Goal: Check status: Check status

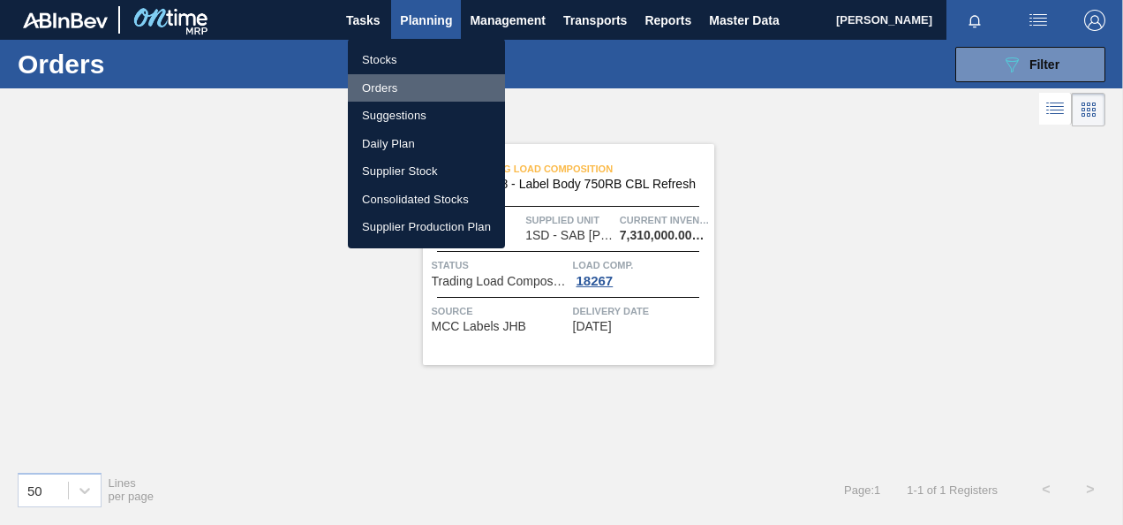
click at [386, 85] on li "Orders" at bounding box center [426, 88] width 157 height 28
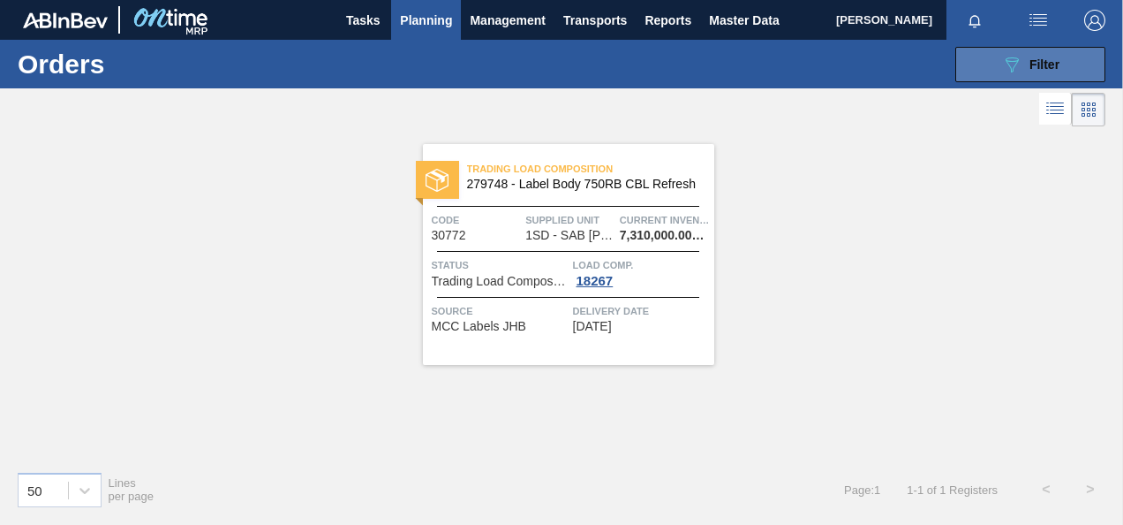
click at [1016, 64] on icon at bounding box center [1012, 64] width 13 height 15
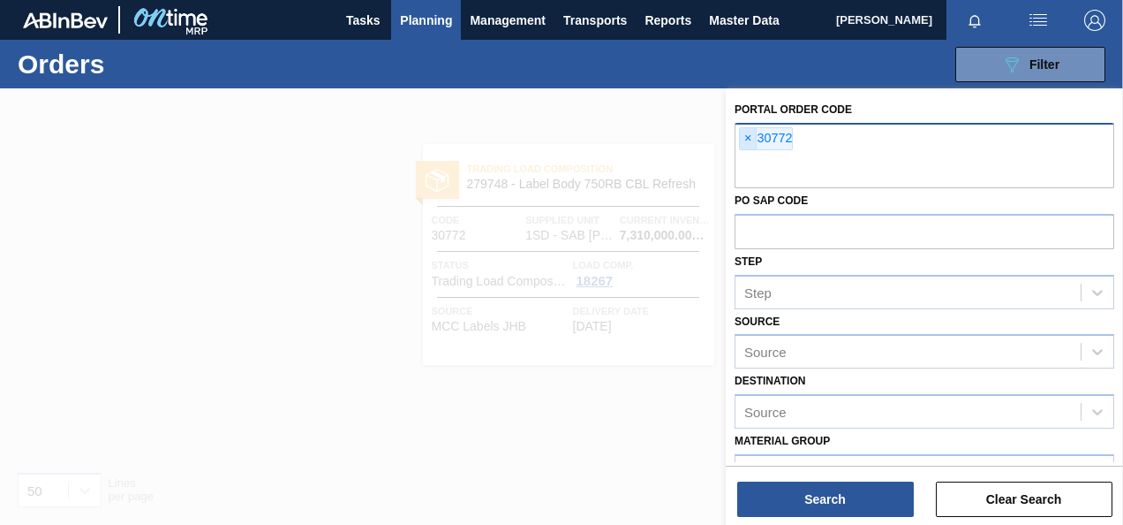
click at [742, 136] on span "×" at bounding box center [748, 138] width 17 height 21
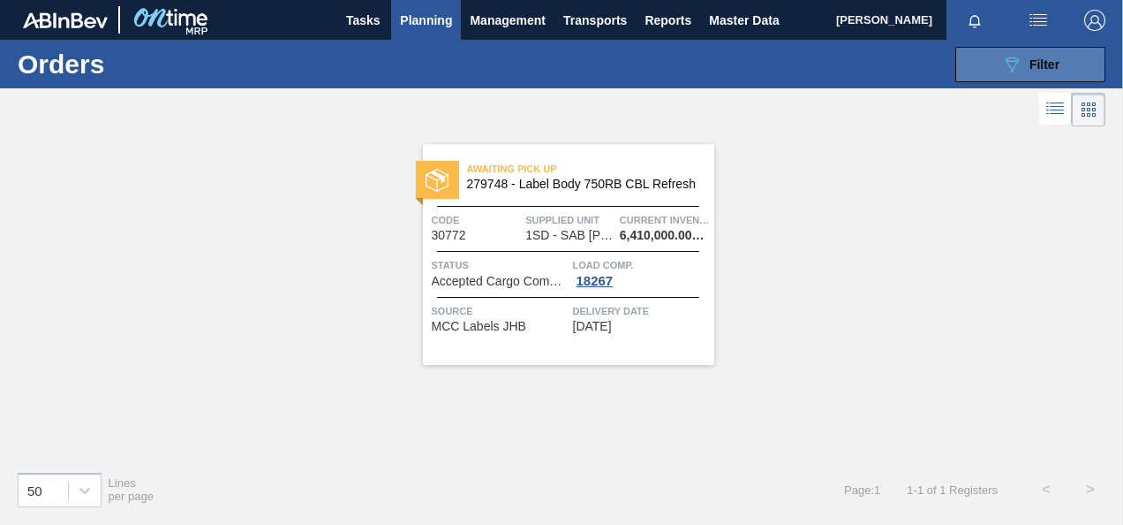
click at [1009, 72] on icon "089F7B8B-B2A5-4AFE-B5C0-19BA573D28AC" at bounding box center [1011, 64] width 21 height 21
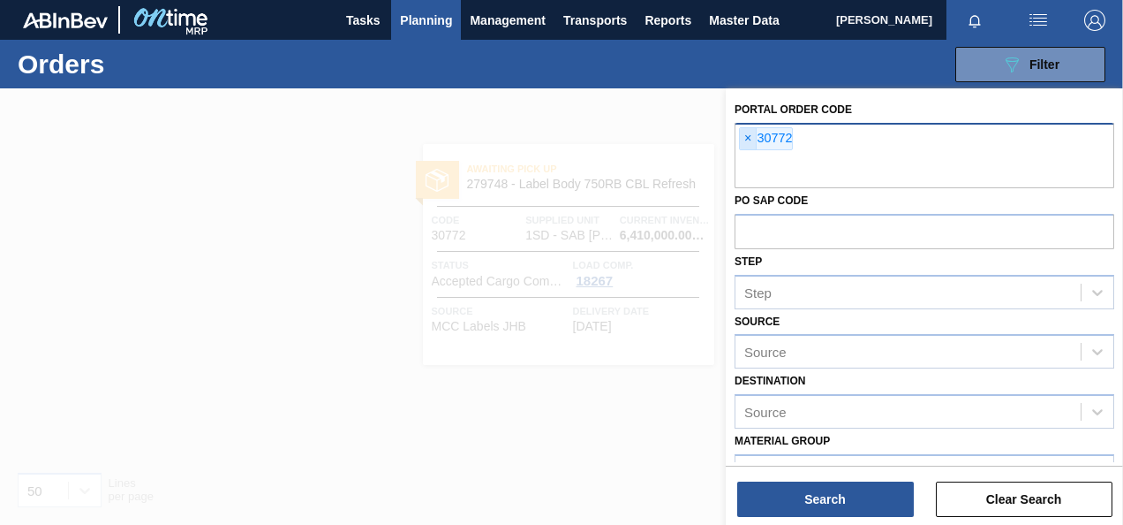
click at [751, 133] on span "×" at bounding box center [748, 138] width 17 height 21
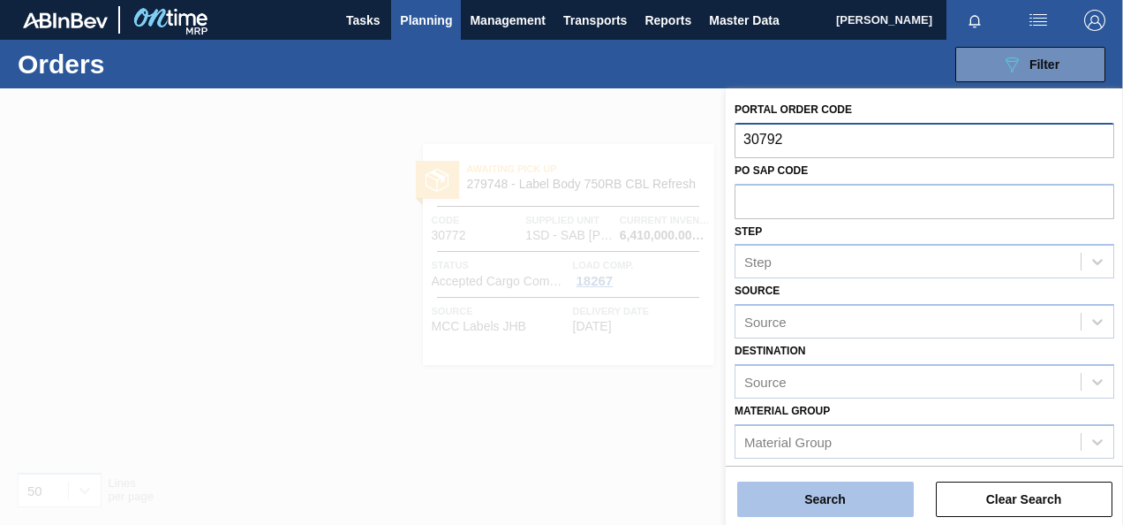
type input "30792"
click at [819, 483] on button "Search" at bounding box center [825, 498] width 177 height 35
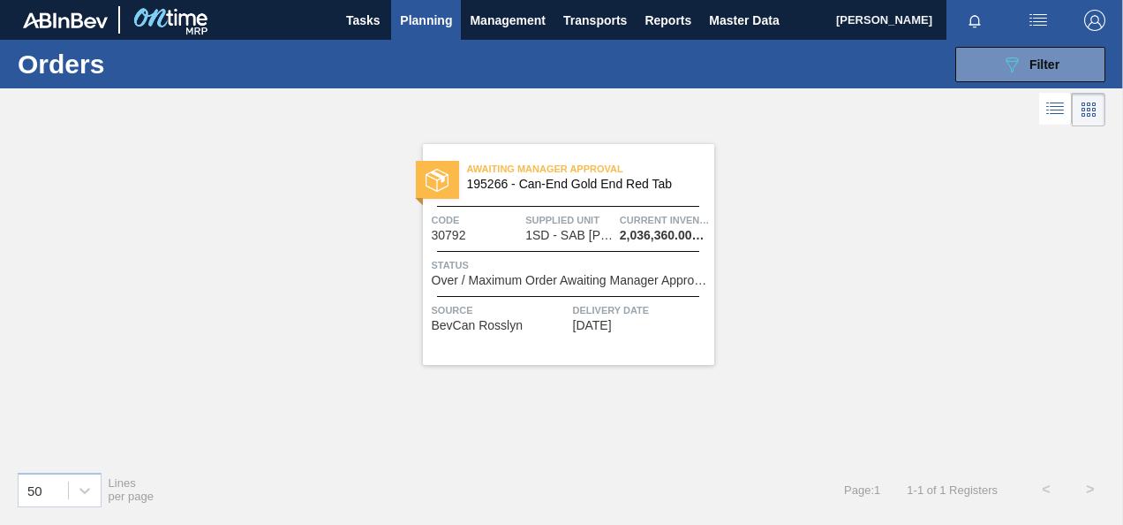
click at [590, 281] on span "Over / Maximum Order Awaiting Manager Approval" at bounding box center [571, 280] width 278 height 13
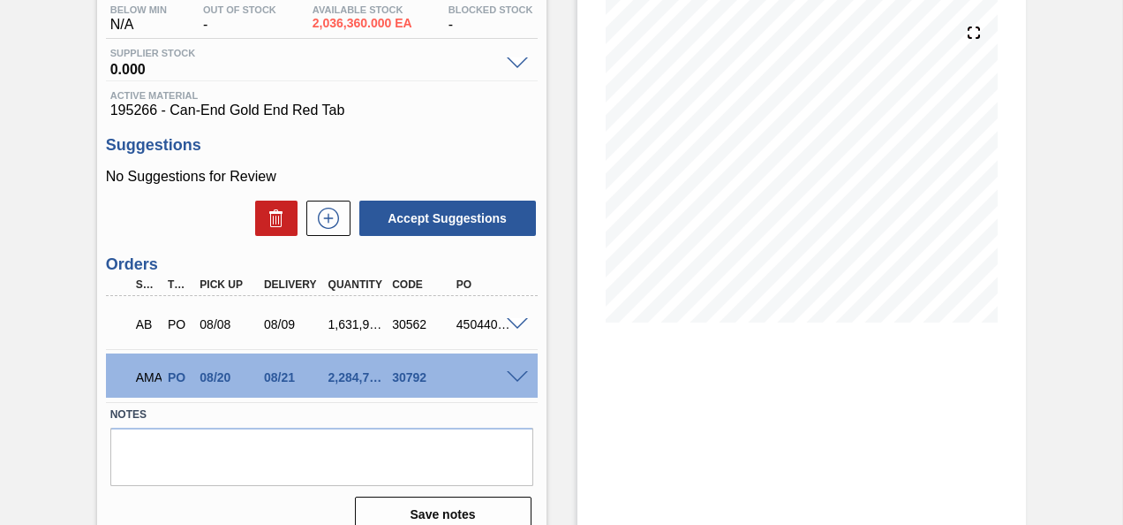
scroll to position [235, 0]
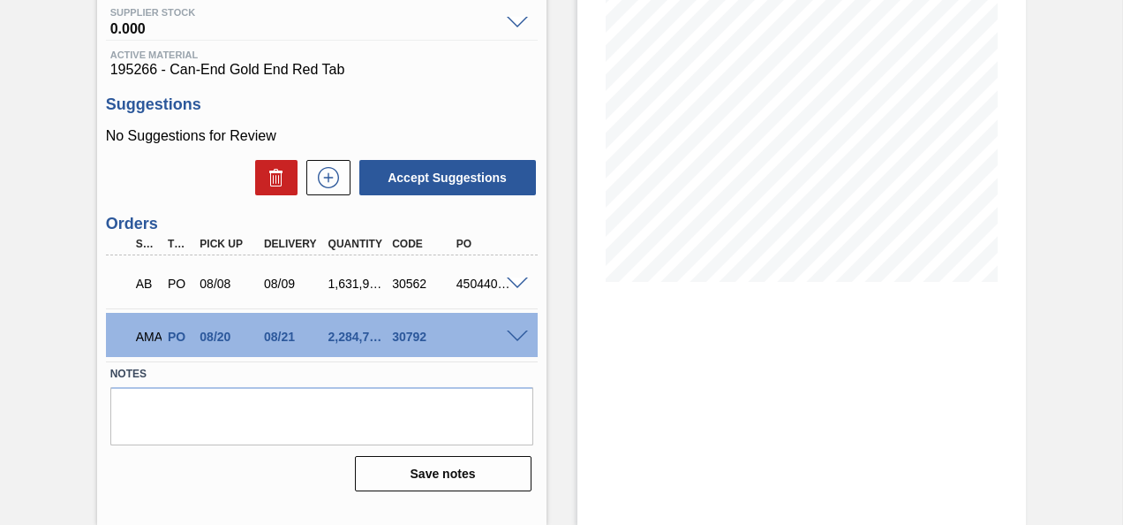
click at [518, 343] on span at bounding box center [517, 336] width 21 height 13
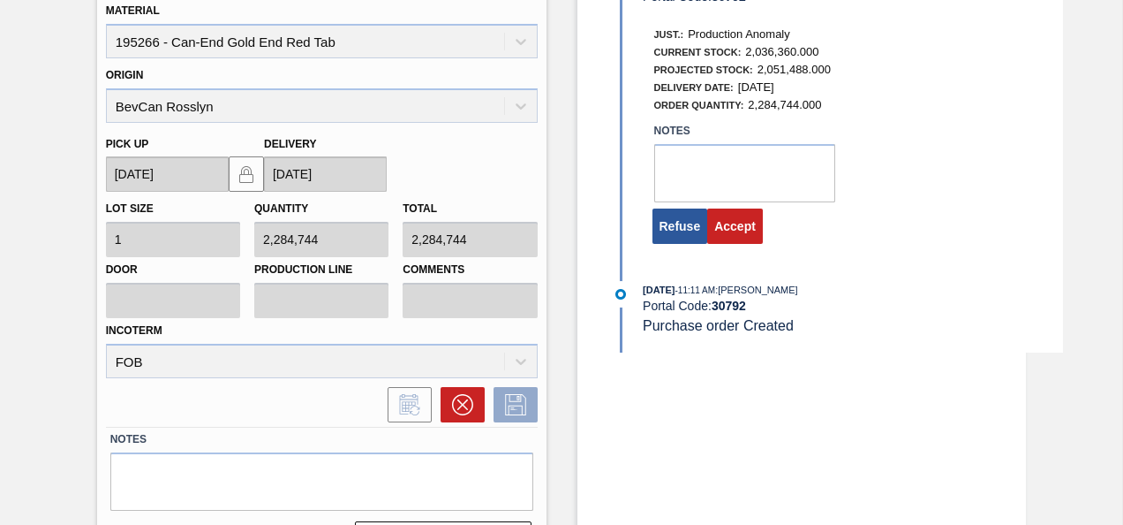
scroll to position [646, 0]
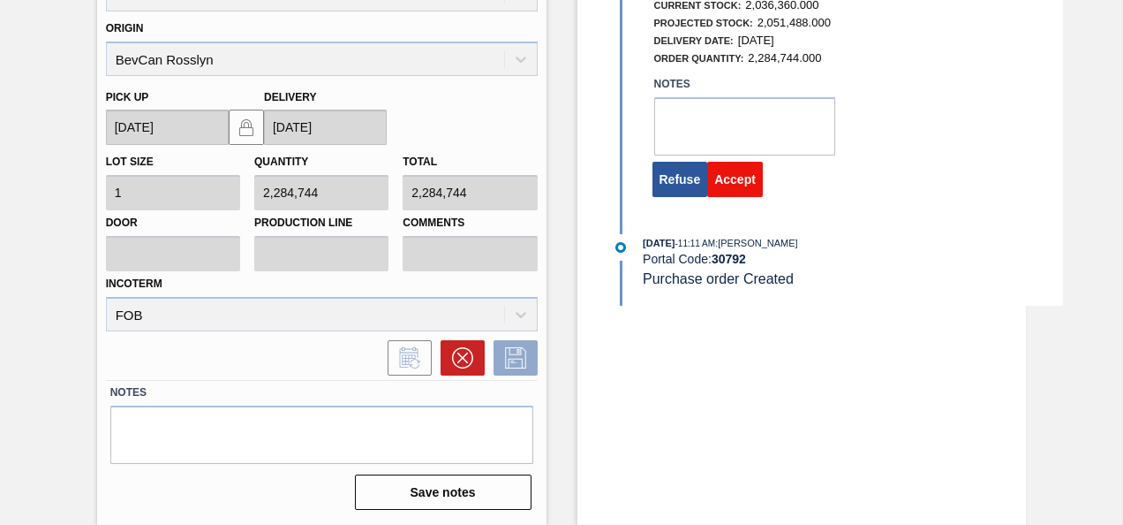
click at [740, 182] on button "Accept" at bounding box center [735, 179] width 56 height 35
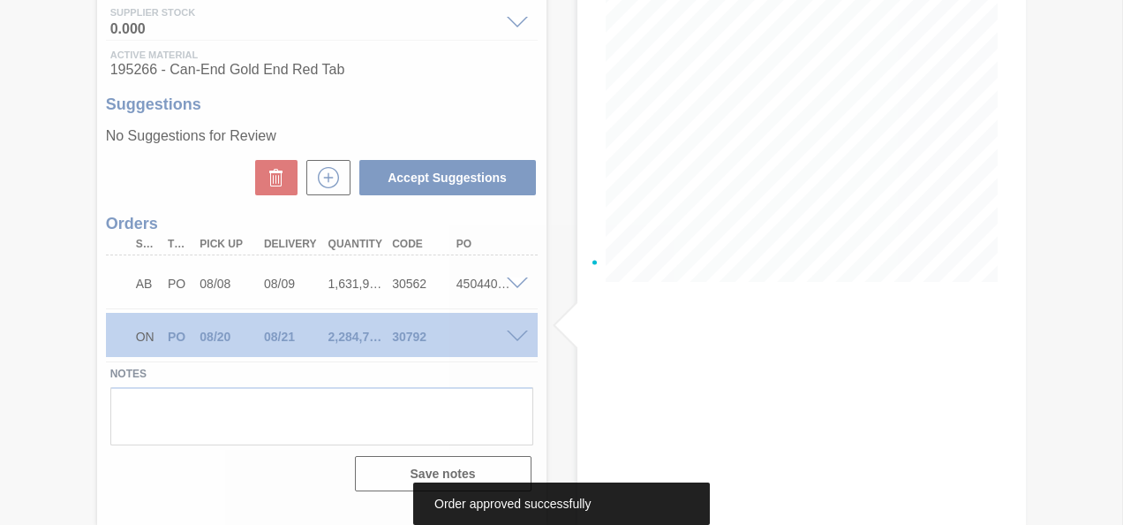
scroll to position [235, 0]
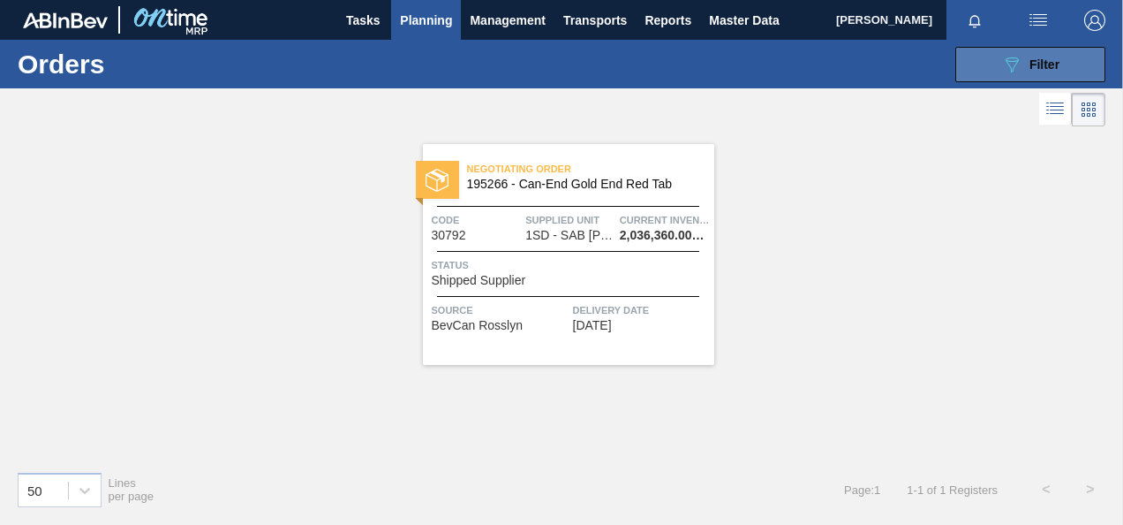
click at [992, 49] on button "089F7B8B-B2A5-4AFE-B5C0-19BA573D28AC Filter" at bounding box center [1031, 64] width 150 height 35
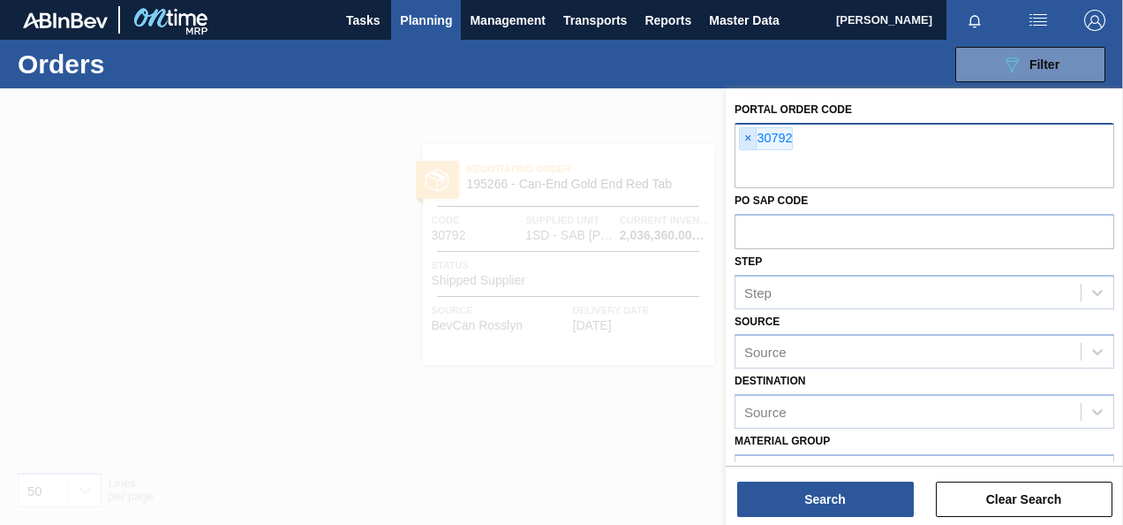
click at [745, 138] on span "×" at bounding box center [748, 138] width 17 height 21
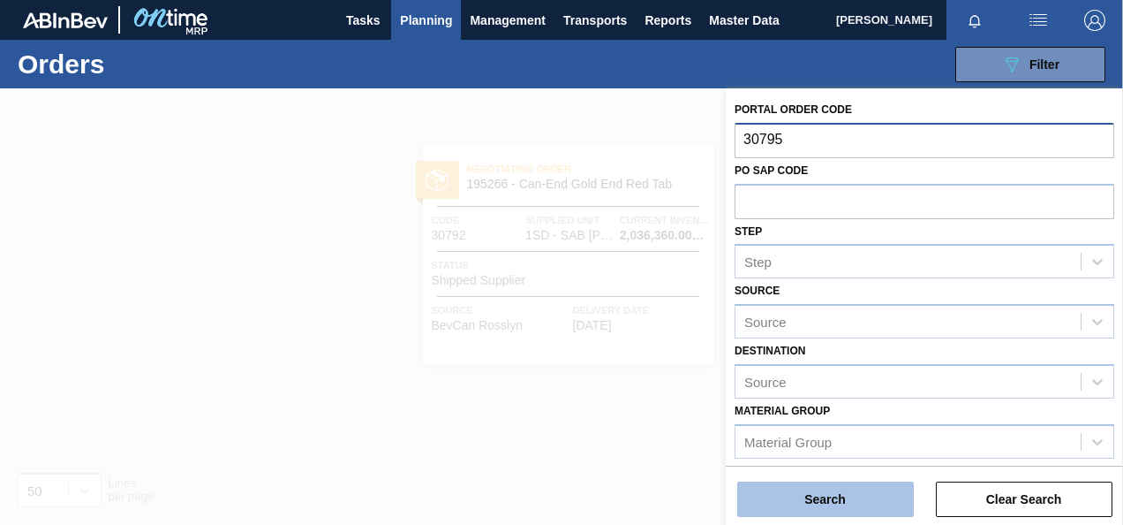
type input "30795"
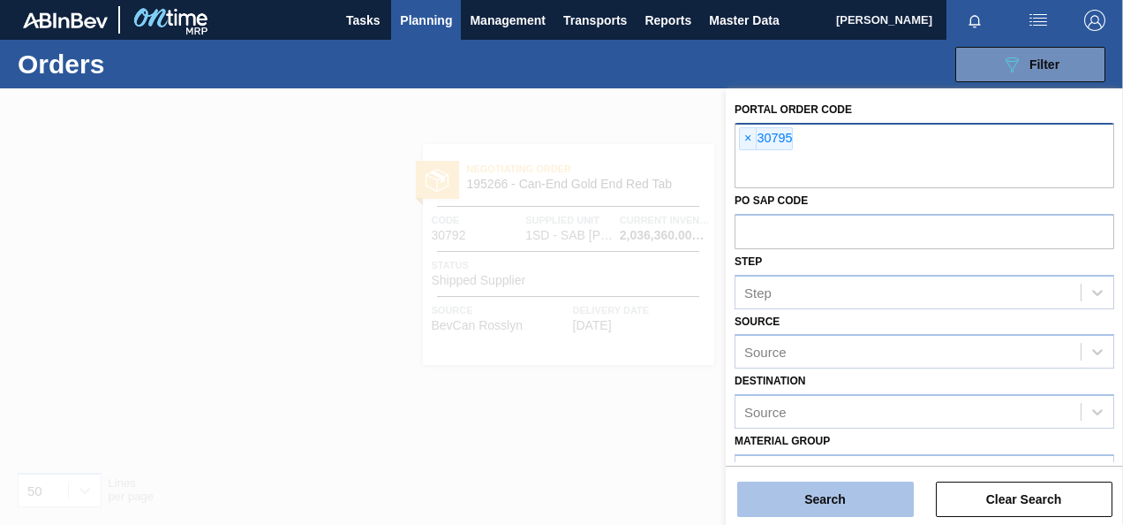
click at [837, 486] on button "Search" at bounding box center [825, 498] width 177 height 35
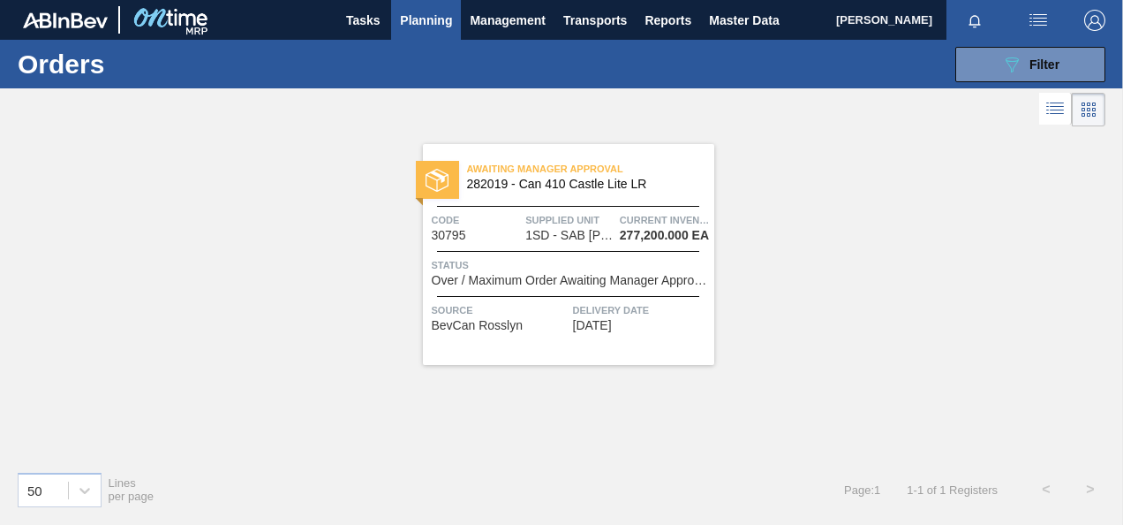
click at [563, 274] on span "Over / Maximum Order Awaiting Manager Approval" at bounding box center [571, 280] width 278 height 13
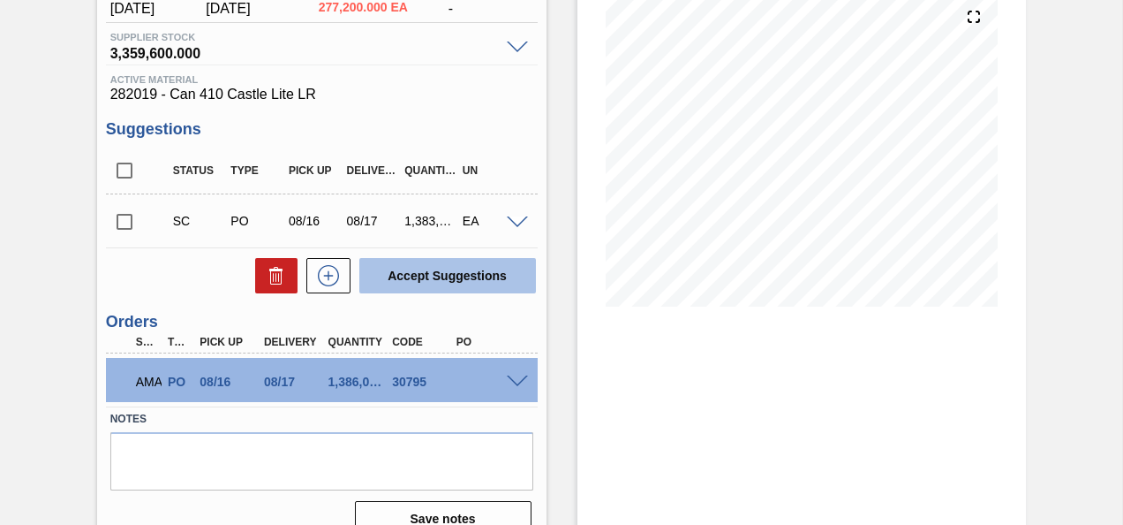
scroll to position [238, 0]
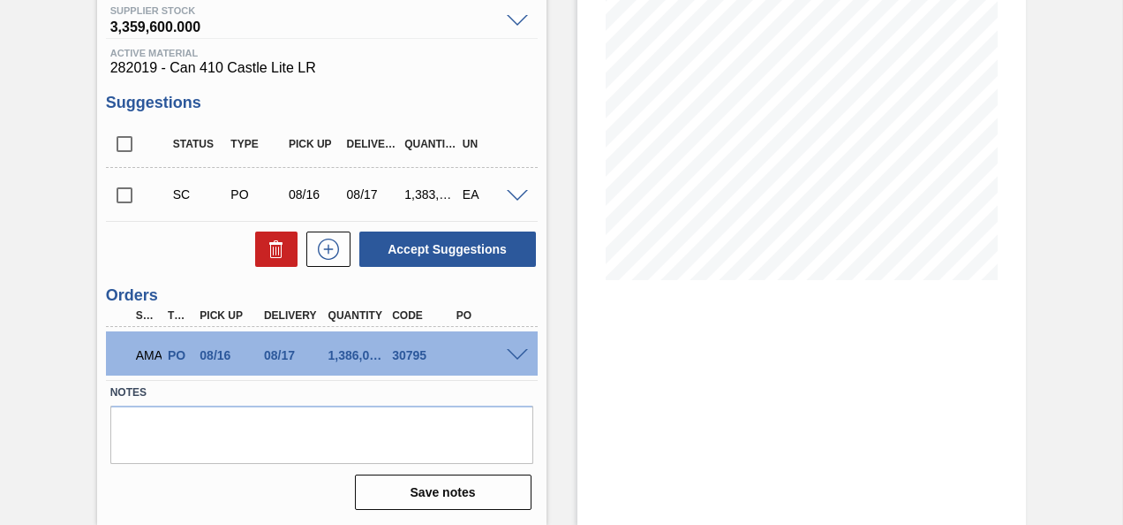
click at [516, 350] on span at bounding box center [517, 355] width 21 height 13
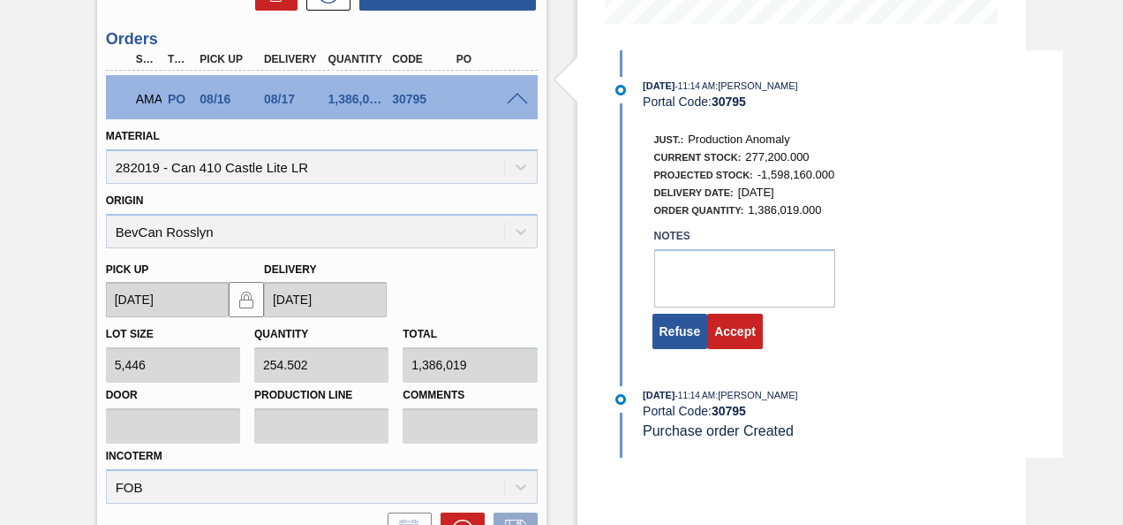
scroll to position [591, 0]
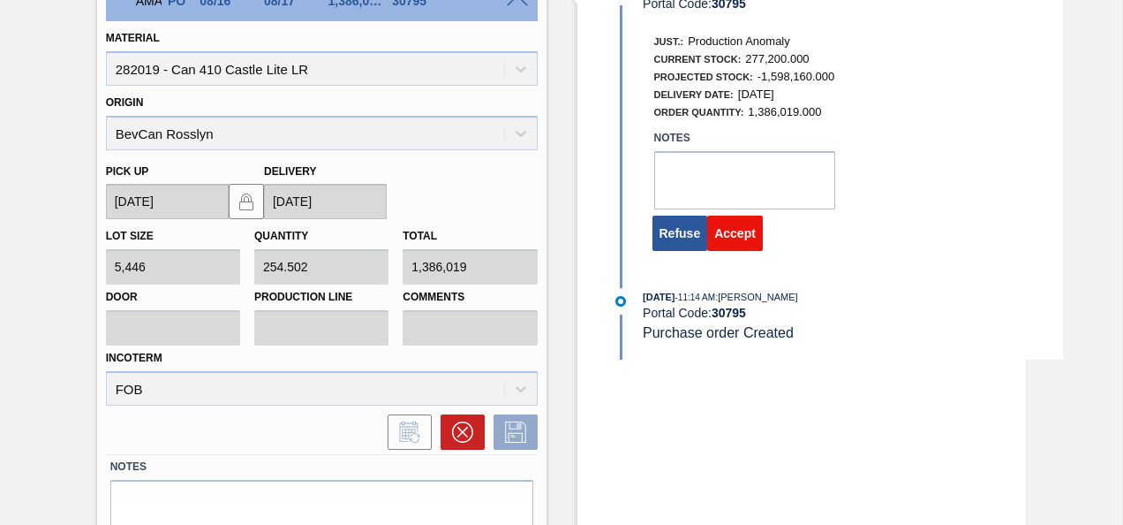
click at [750, 246] on button "Accept" at bounding box center [735, 232] width 56 height 35
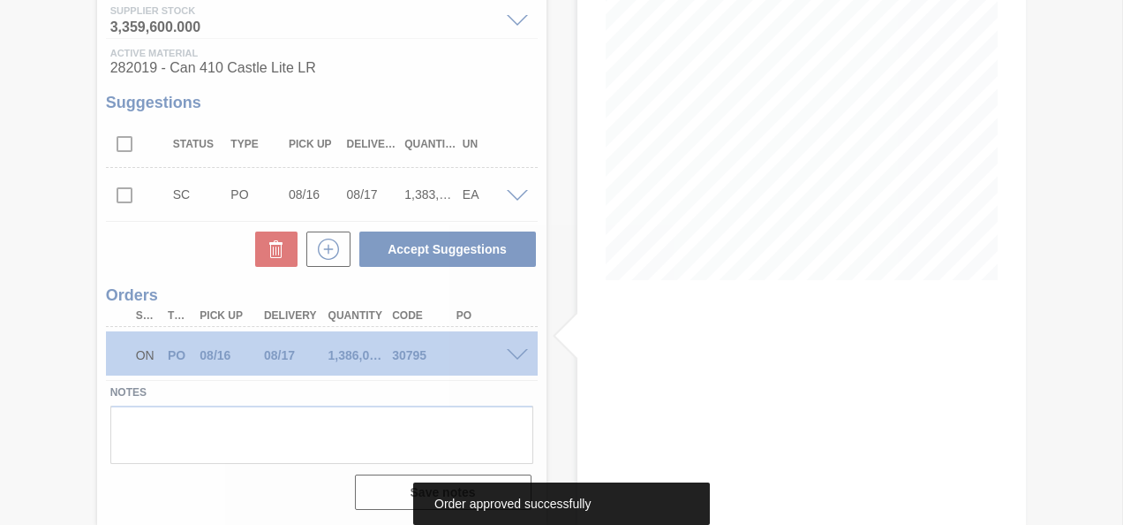
scroll to position [238, 0]
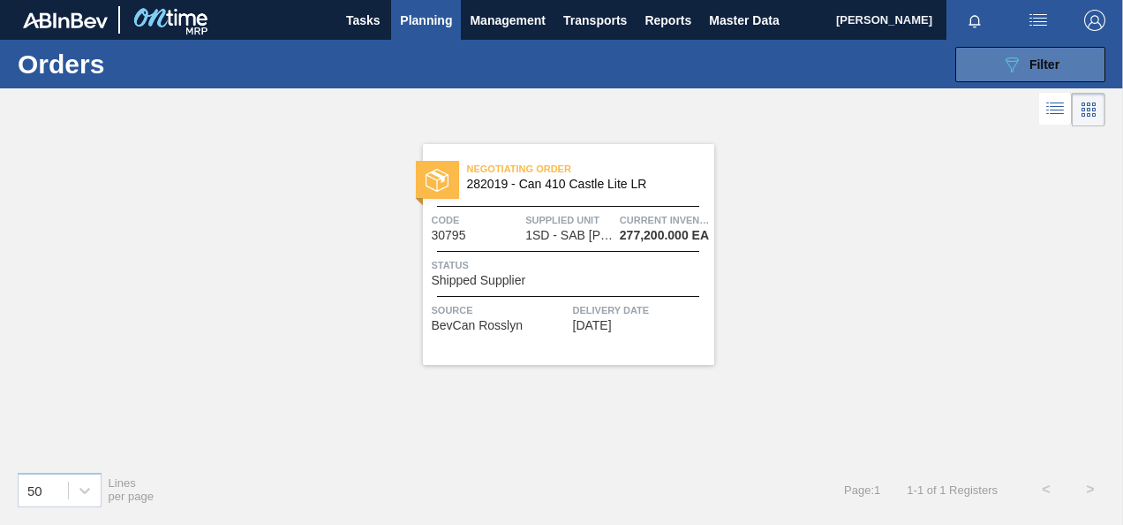
click at [1000, 71] on button "089F7B8B-B2A5-4AFE-B5C0-19BA573D28AC Filter" at bounding box center [1031, 64] width 150 height 35
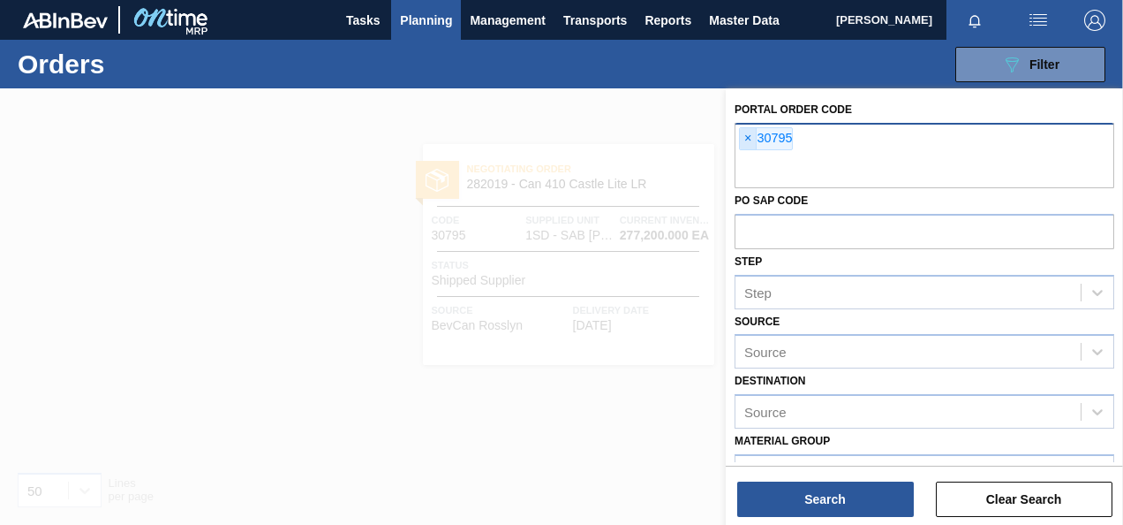
click at [747, 138] on span "×" at bounding box center [748, 138] width 17 height 21
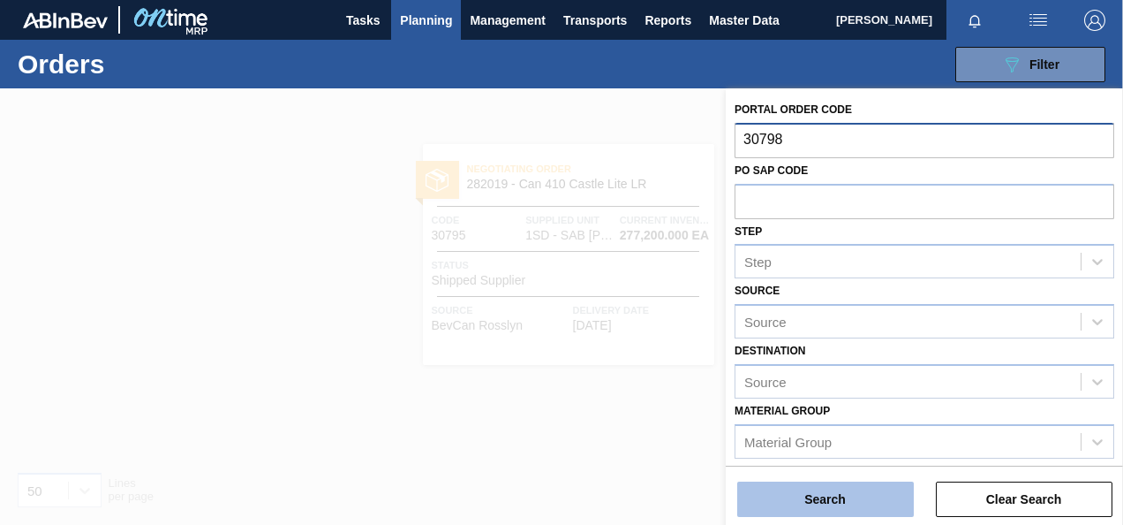
type input "30798"
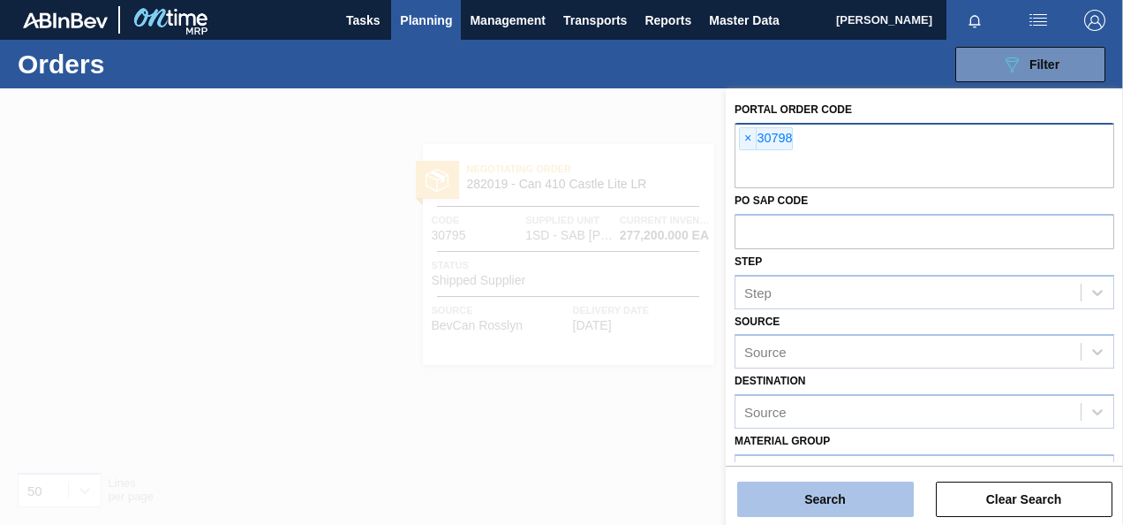
click at [809, 483] on button "Search" at bounding box center [825, 498] width 177 height 35
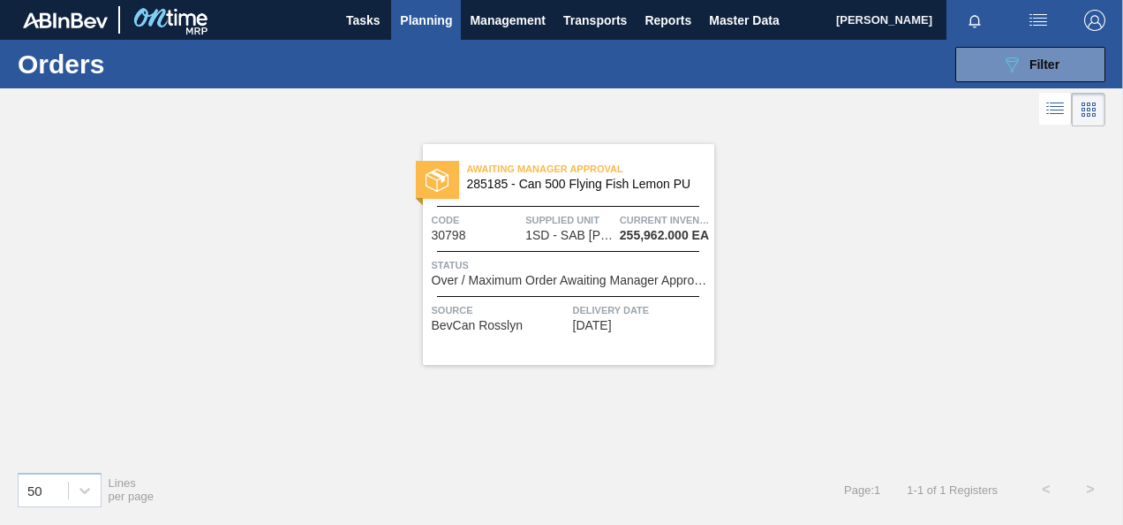
click at [629, 283] on span "Over / Maximum Order Awaiting Manager Approval" at bounding box center [571, 280] width 278 height 13
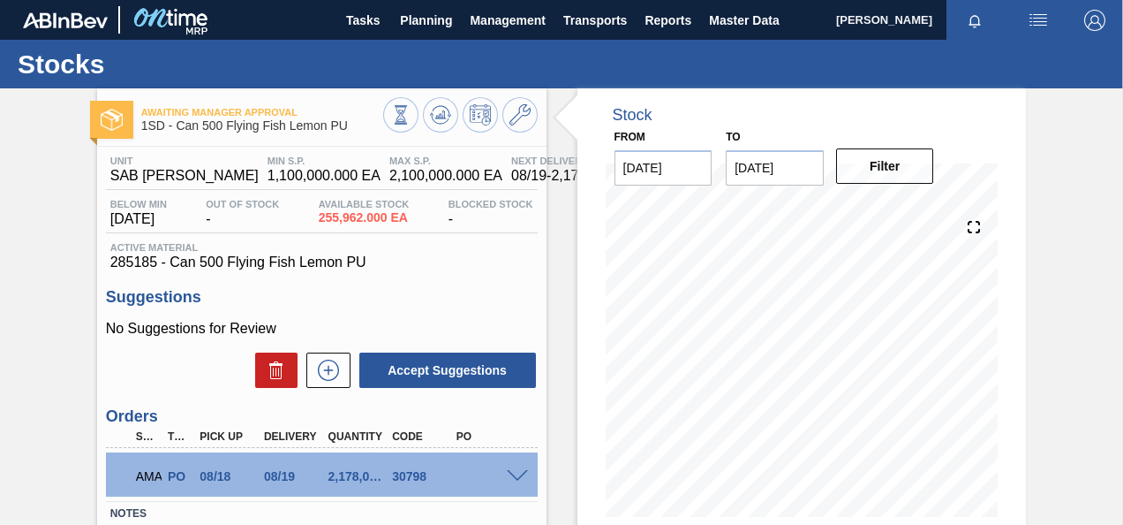
click at [514, 480] on span at bounding box center [517, 476] width 21 height 13
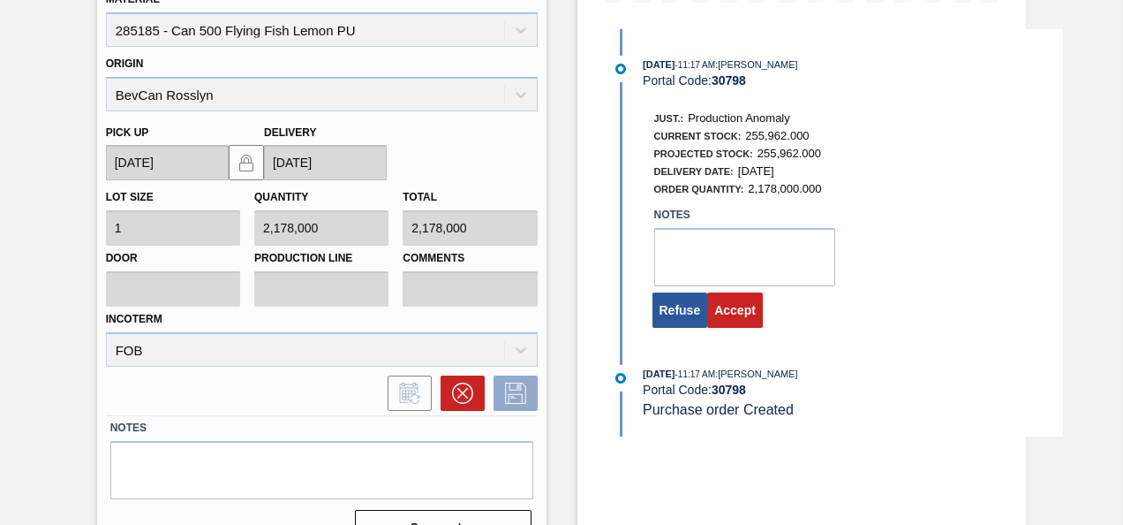
scroll to position [550, 0]
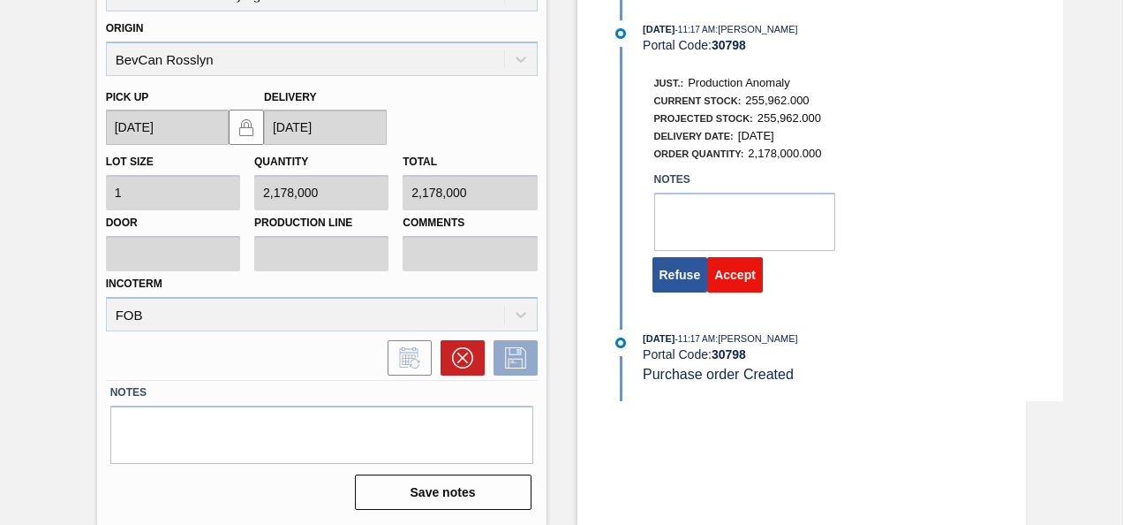
click at [752, 274] on button "Accept" at bounding box center [735, 274] width 56 height 35
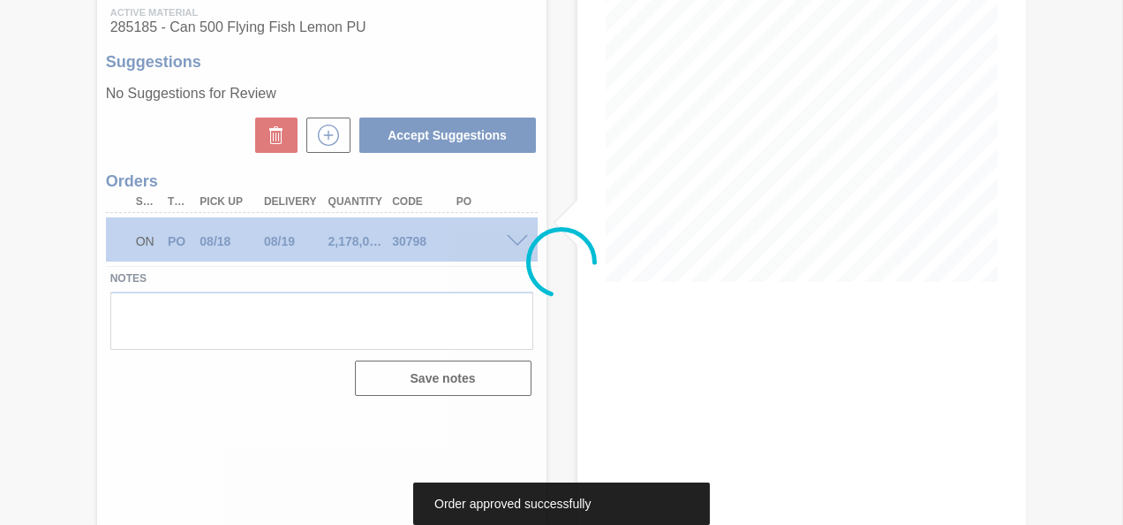
scroll to position [235, 0]
